Goal: Task Accomplishment & Management: Manage account settings

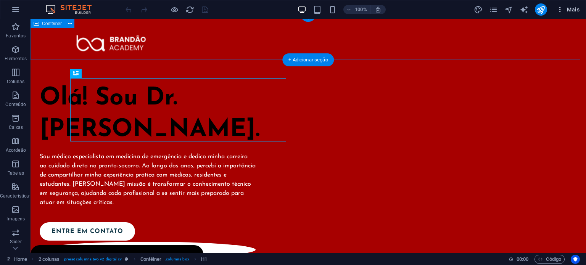
scroll to position [5, 0]
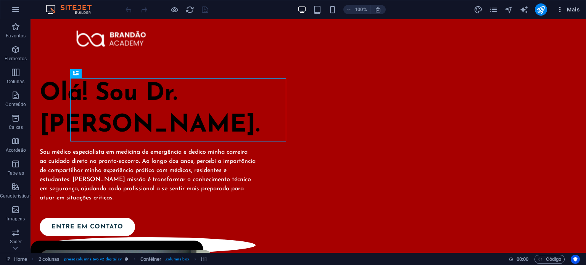
click at [571, 7] on span "Mais" at bounding box center [567, 10] width 23 height 8
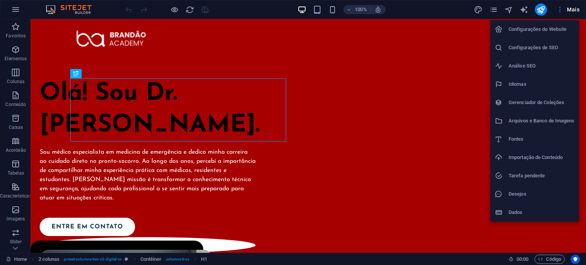
click at [16, 8] on div at bounding box center [293, 132] width 586 height 265
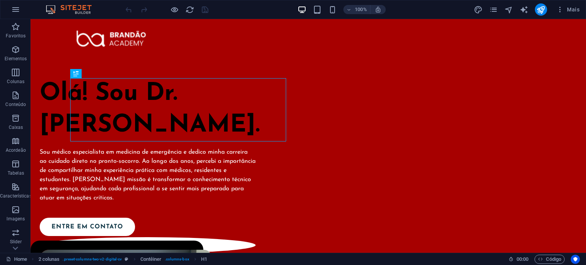
click at [55, 10] on img at bounding box center [72, 9] width 57 height 9
click at [16, 9] on icon "button" at bounding box center [15, 9] width 9 height 9
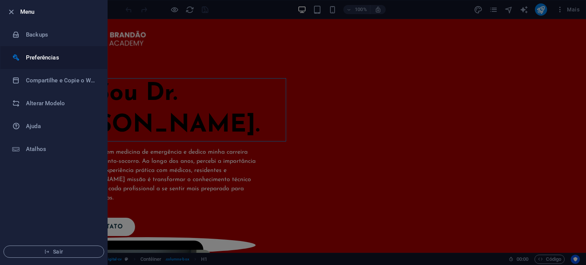
click at [60, 57] on h6 "Preferências" at bounding box center [61, 57] width 71 height 9
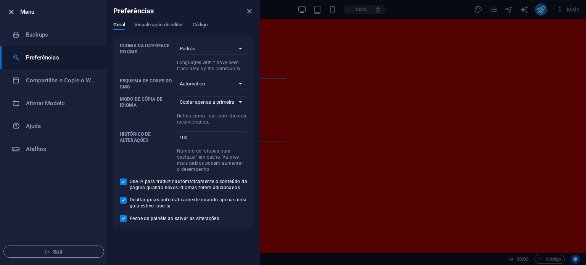
click at [15, 13] on icon "button" at bounding box center [11, 12] width 9 height 9
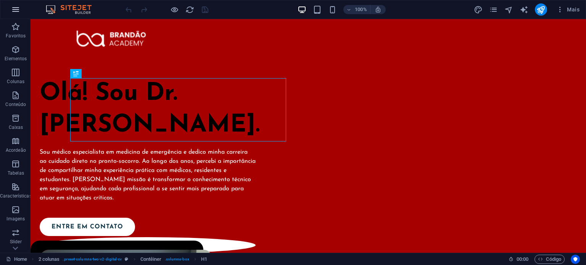
click at [18, 11] on icon "button" at bounding box center [15, 9] width 9 height 9
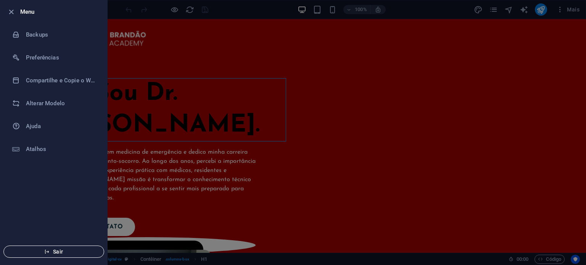
click at [50, 254] on span "Sair" at bounding box center [54, 252] width 88 height 6
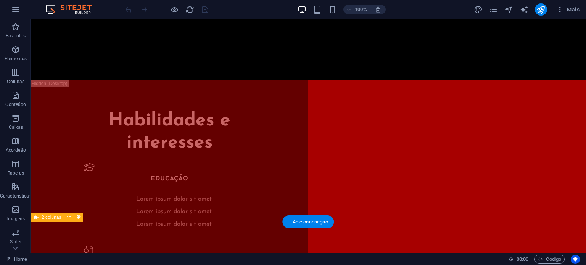
scroll to position [1187, 0]
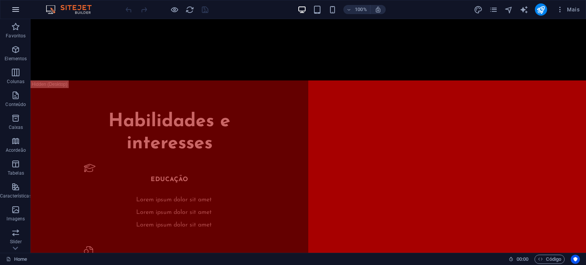
click at [17, 15] on button "button" at bounding box center [15, 9] width 18 height 18
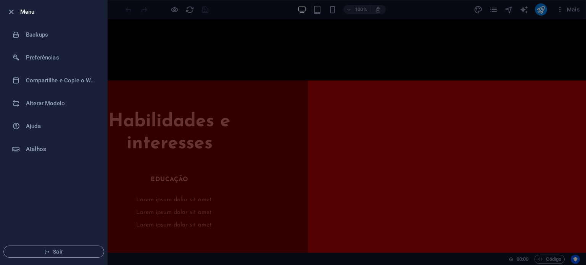
click at [53, 242] on li "Sair" at bounding box center [53, 252] width 107 height 26
click at [53, 249] on span "Sair" at bounding box center [54, 252] width 88 height 6
